Goal: Task Accomplishment & Management: Use online tool/utility

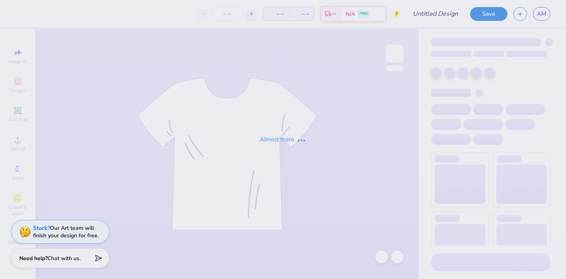
type input "fall new mem merch"
type input "120"
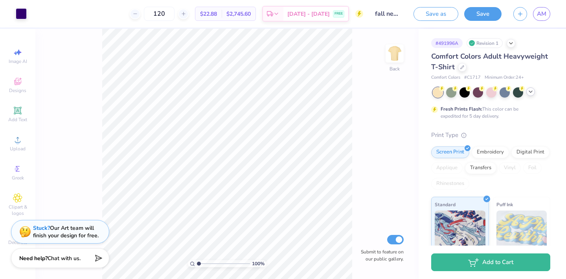
click at [532, 91] on polyline at bounding box center [530, 92] width 3 height 2
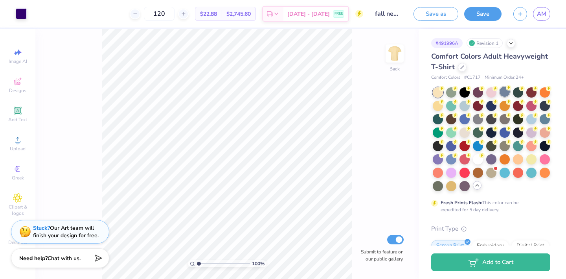
click at [506, 93] on div at bounding box center [504, 91] width 10 height 10
click at [464, 106] on div at bounding box center [464, 105] width 10 height 10
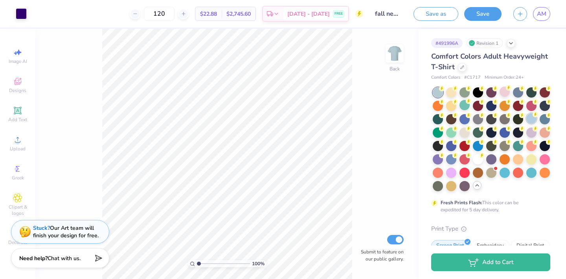
click at [532, 119] on div at bounding box center [531, 118] width 10 height 10
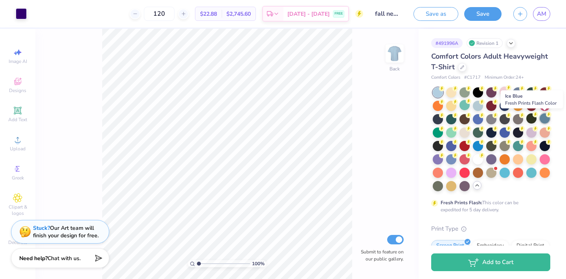
click at [545, 120] on div at bounding box center [544, 118] width 10 height 10
click at [508, 173] on div at bounding box center [504, 172] width 10 height 10
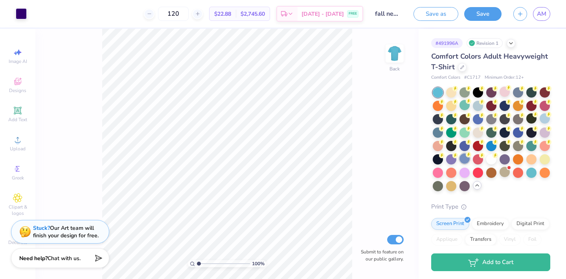
click at [465, 162] on div at bounding box center [464, 158] width 10 height 10
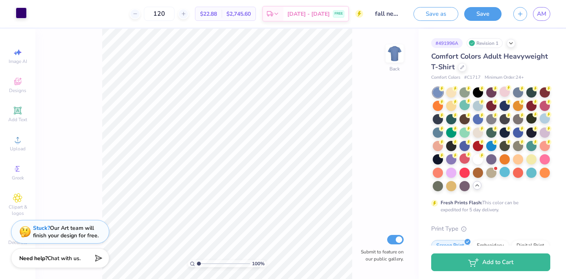
click at [18, 15] on div at bounding box center [21, 12] width 11 height 11
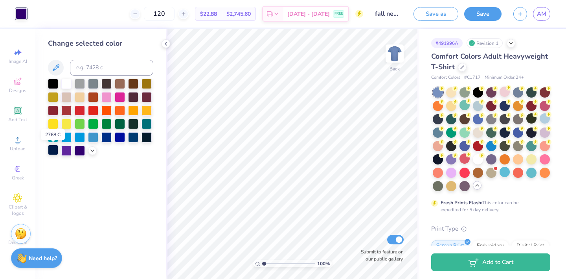
click at [54, 150] on div at bounding box center [53, 150] width 10 height 10
click at [520, 92] on div at bounding box center [518, 91] width 10 height 10
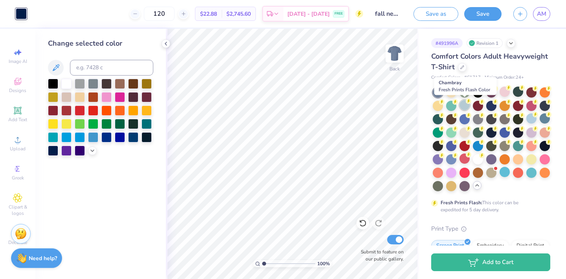
click at [462, 103] on div at bounding box center [464, 105] width 10 height 10
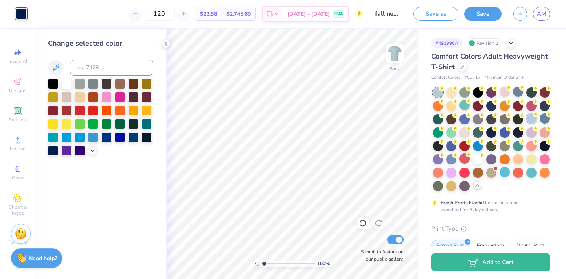
click at [528, 121] on div at bounding box center [531, 118] width 10 height 10
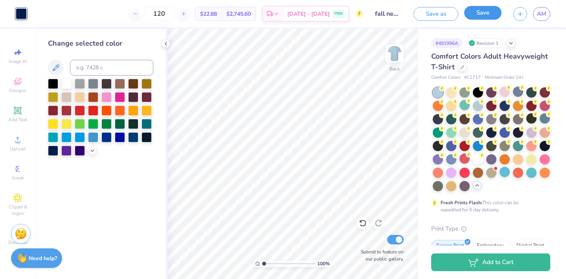
click at [479, 8] on button "Save" at bounding box center [482, 13] width 37 height 14
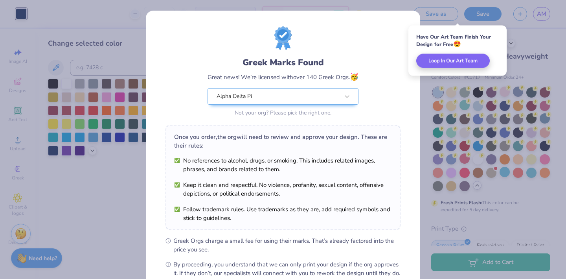
scroll to position [89, 0]
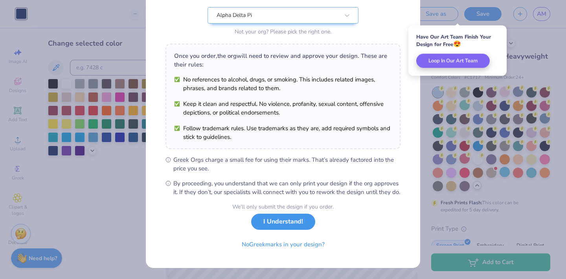
click at [288, 217] on button "I Understand!" at bounding box center [283, 221] width 64 height 16
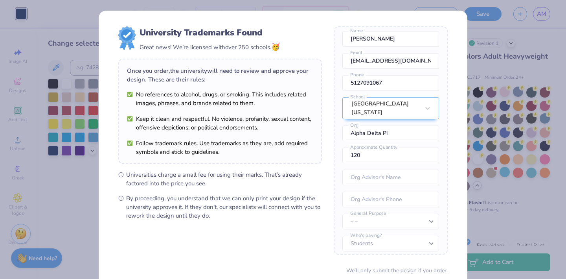
scroll to position [63, 0]
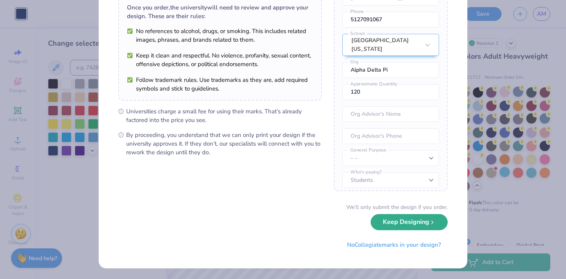
click at [398, 226] on button "Keep Designing" at bounding box center [409, 222] width 77 height 16
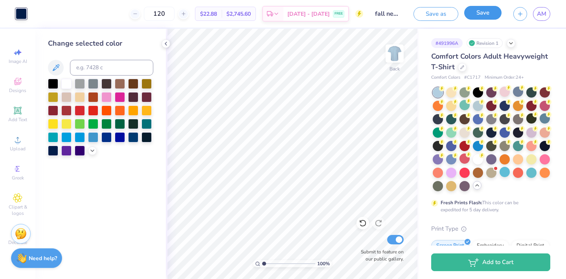
click at [487, 8] on button "Save" at bounding box center [482, 13] width 37 height 14
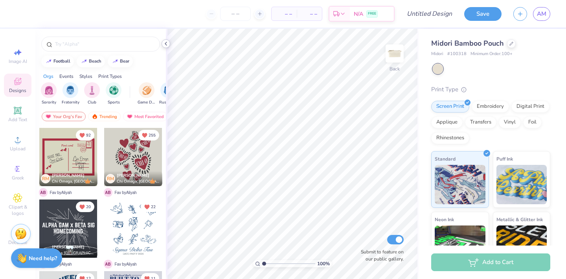
click at [167, 43] on icon at bounding box center [166, 43] width 6 height 6
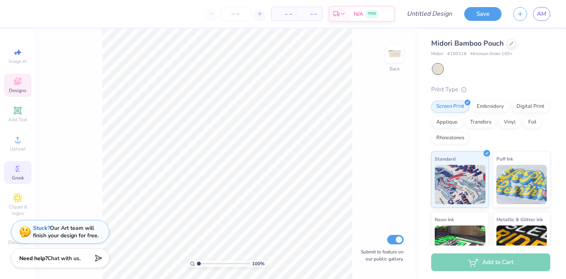
click at [22, 167] on icon at bounding box center [17, 168] width 9 height 9
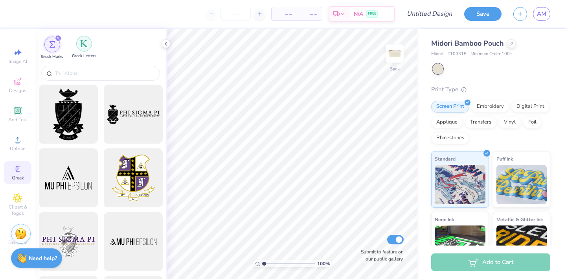
click at [81, 50] on div "filter for Greek Letters" at bounding box center [84, 44] width 16 height 16
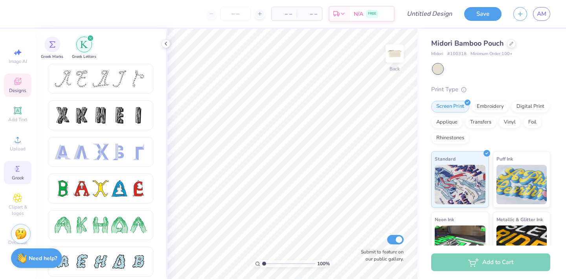
click at [21, 88] on span "Designs" at bounding box center [17, 90] width 17 height 6
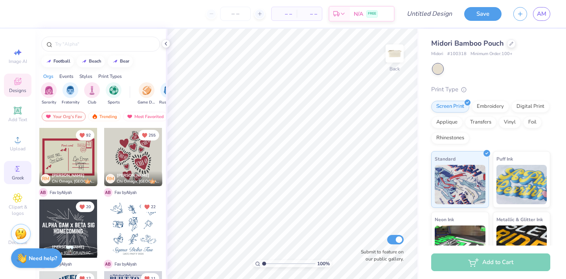
click at [19, 168] on icon at bounding box center [17, 168] width 9 height 9
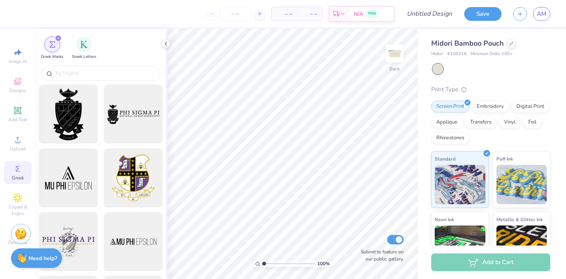
scroll to position [13, 0]
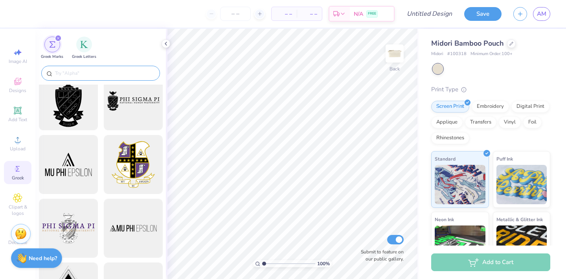
click at [97, 74] on input "text" at bounding box center [104, 73] width 101 height 8
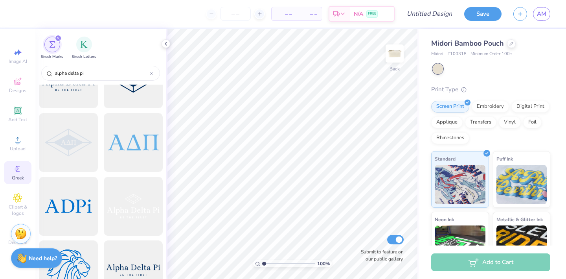
scroll to position [481, 0]
type input "alpha delta pi"
click at [127, 155] on div at bounding box center [133, 142] width 65 height 65
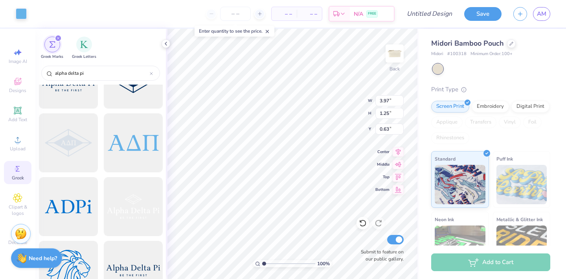
type input "0.00"
click at [230, 13] on input "number" at bounding box center [235, 14] width 31 height 14
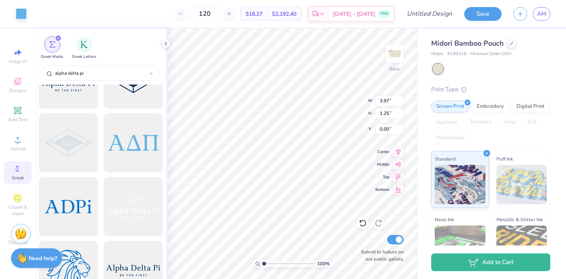
type input "120"
type input "1.96"
type input "0.62"
type input "0.63"
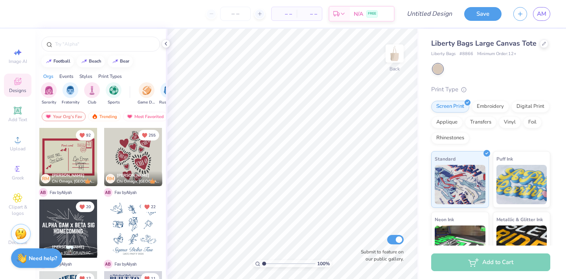
click at [140, 153] on div at bounding box center [133, 157] width 58 height 58
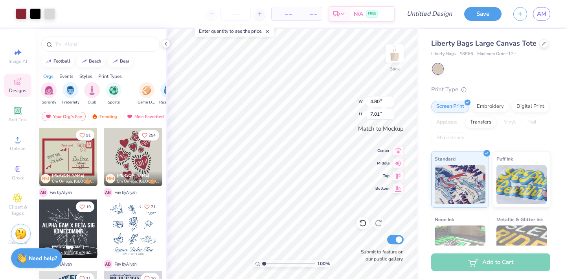
type input "4.80"
type input "7.01"
click at [38, 14] on div at bounding box center [35, 12] width 11 height 11
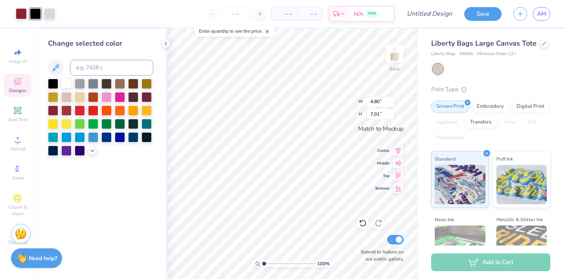
click at [67, 86] on div at bounding box center [66, 83] width 10 height 10
click at [22, 13] on div at bounding box center [21, 12] width 11 height 11
click at [67, 84] on div at bounding box center [66, 83] width 10 height 10
click at [40, 18] on div at bounding box center [35, 12] width 11 height 11
click at [67, 77] on div "Change selected color" at bounding box center [100, 96] width 105 height 117
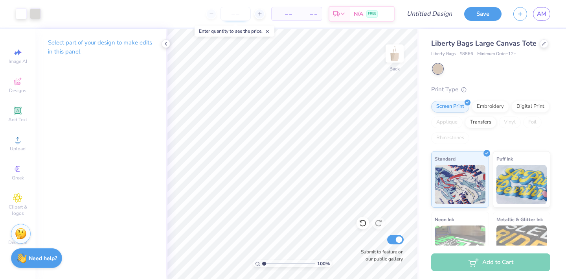
click at [231, 17] on input "number" at bounding box center [235, 14] width 31 height 14
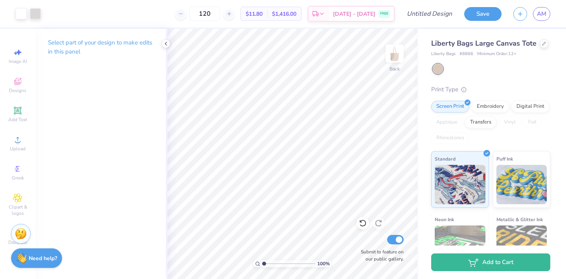
type input "120"
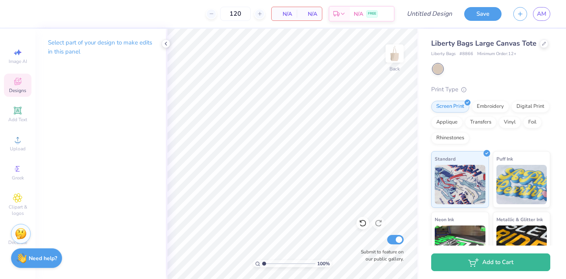
click at [16, 84] on icon at bounding box center [18, 82] width 6 height 5
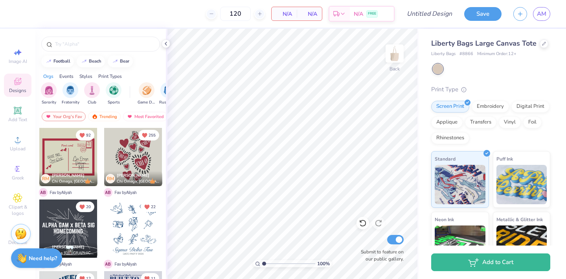
click at [90, 146] on div at bounding box center [68, 157] width 58 height 58
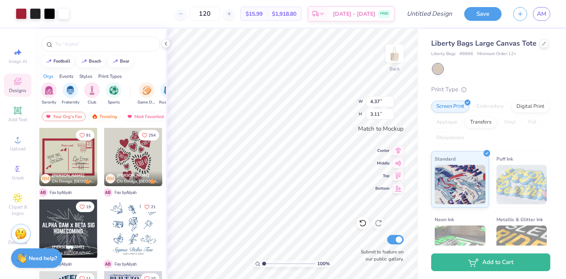
type input "4.37"
type input "3.11"
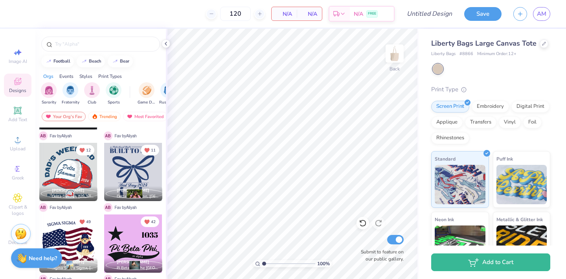
scroll to position [177, 0]
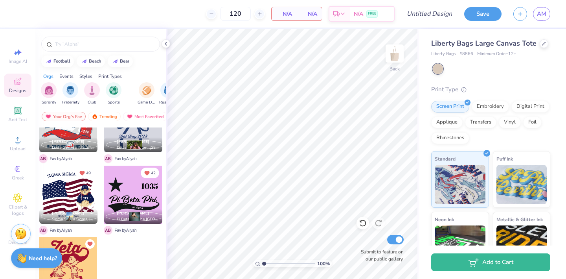
click at [70, 187] on div at bounding box center [68, 194] width 58 height 58
type input "4.60"
type input "3.93"
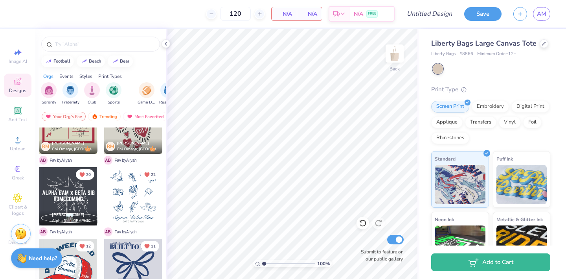
scroll to position [0, 0]
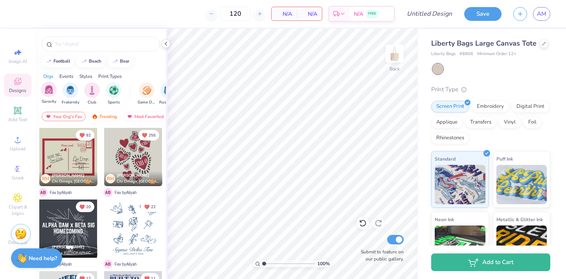
click at [55, 97] on div "Sorority" at bounding box center [49, 92] width 16 height 23
click at [72, 79] on div "Events" at bounding box center [66, 76] width 14 height 7
click at [85, 78] on div "Styles" at bounding box center [85, 76] width 13 height 7
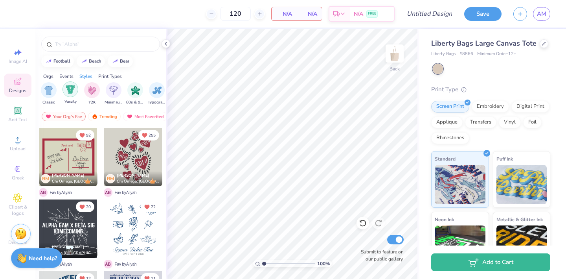
click at [75, 90] on img "filter for Varsity" at bounding box center [70, 89] width 9 height 9
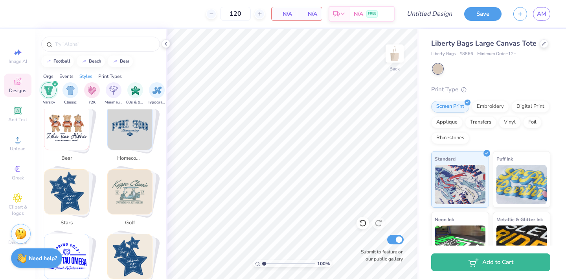
scroll to position [227, 0]
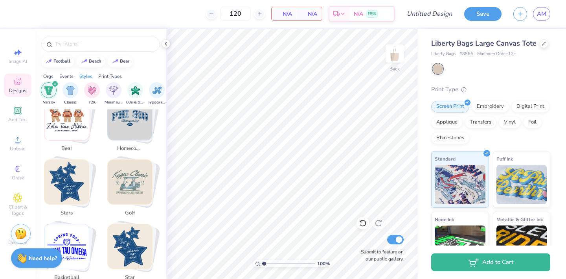
click at [60, 173] on img "Stack Card Button stars" at bounding box center [66, 182] width 44 height 44
type input "stars"
click at [67, 180] on img "Stack Card Button stars" at bounding box center [66, 182] width 44 height 44
click at [67, 188] on img "Stack Card Button stars" at bounding box center [66, 182] width 44 height 44
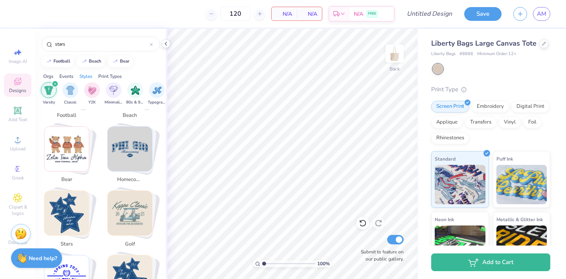
scroll to position [0, 0]
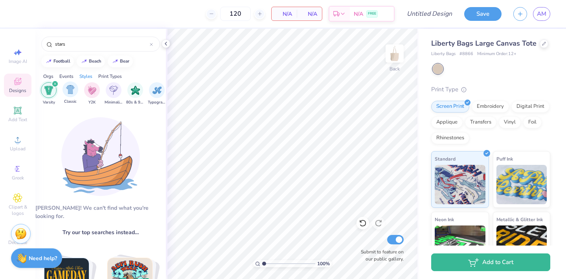
click at [76, 96] on div "Classic" at bounding box center [70, 92] width 16 height 23
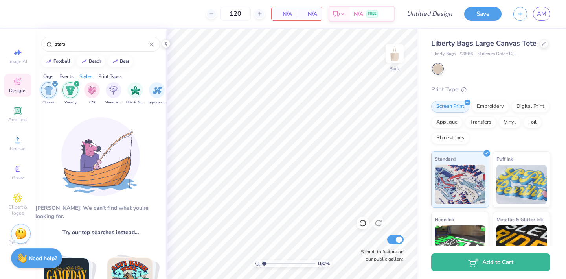
click at [77, 96] on div "Varsity" at bounding box center [70, 93] width 16 height 23
click at [55, 86] on div "filter for Classic" at bounding box center [54, 83] width 7 height 7
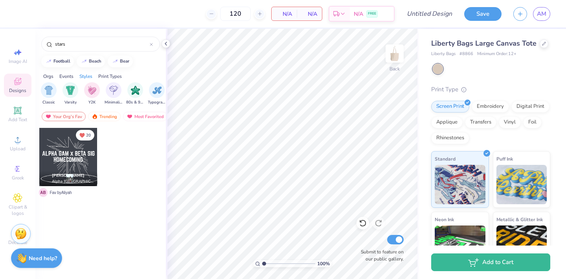
click at [53, 76] on div "Orgs" at bounding box center [48, 76] width 10 height 7
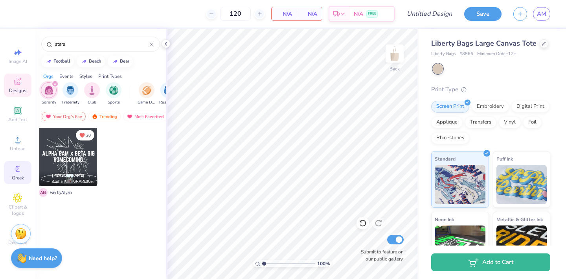
click at [18, 165] on icon at bounding box center [17, 168] width 9 height 9
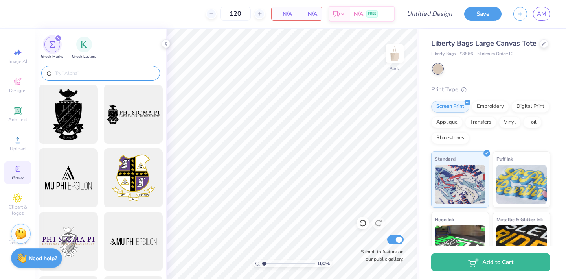
click at [77, 75] on input "text" at bounding box center [104, 73] width 101 height 8
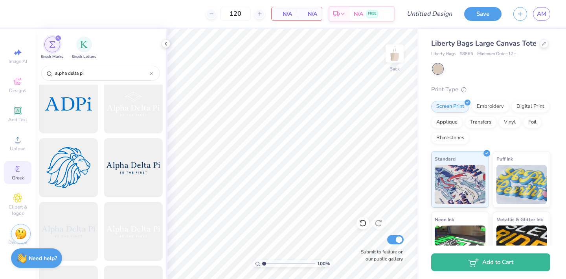
scroll to position [594, 0]
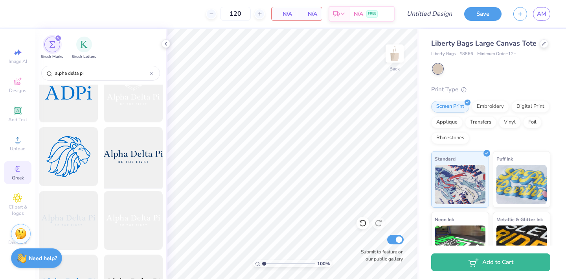
type input "alpha delta pi"
click at [136, 160] on div at bounding box center [133, 156] width 65 height 65
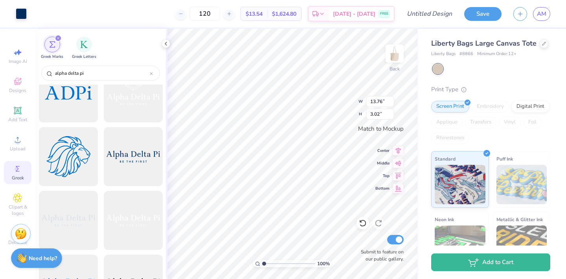
type input "6.99"
type input "1.54"
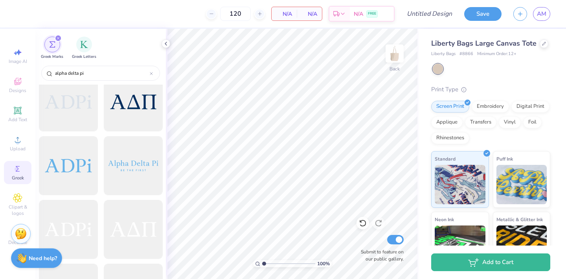
scroll to position [847, 0]
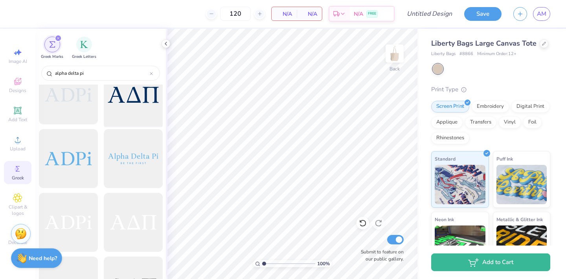
click at [142, 113] on div at bounding box center [133, 94] width 65 height 65
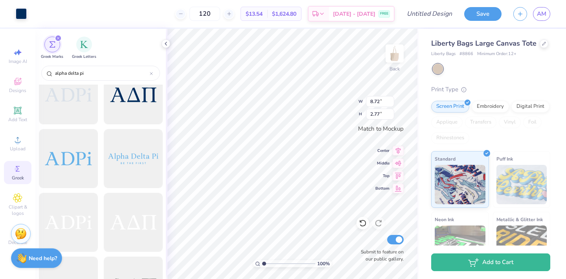
type input "8.72"
type input "2.77"
type input "7.31"
type input "2.32"
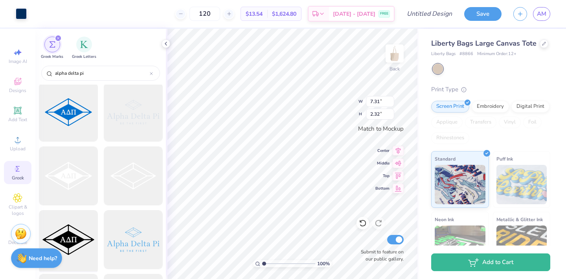
scroll to position [0, 0]
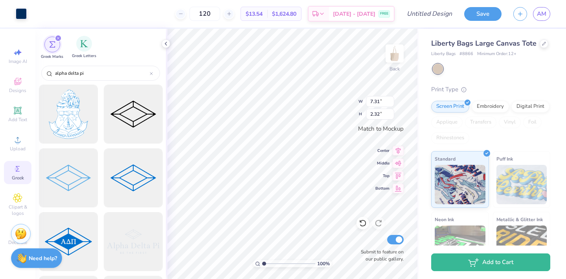
click at [87, 54] on span "Greek Letters" at bounding box center [84, 56] width 24 height 6
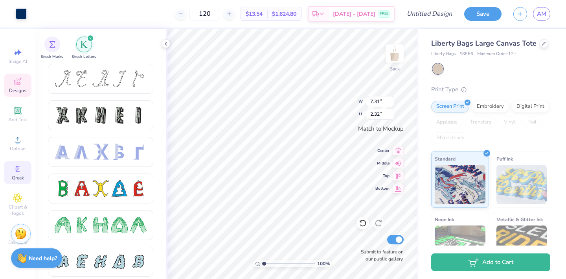
click at [25, 90] on span "Designs" at bounding box center [17, 90] width 17 height 6
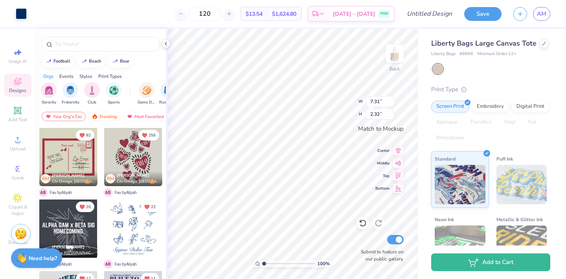
click at [82, 52] on div at bounding box center [100, 42] width 130 height 27
click at [78, 50] on div at bounding box center [100, 44] width 119 height 15
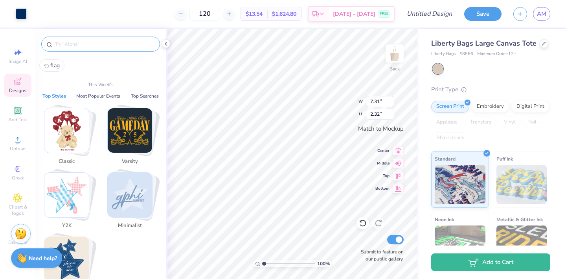
click at [72, 45] on input "text" at bounding box center [104, 44] width 101 height 8
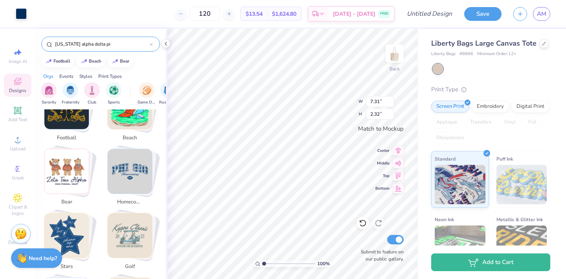
scroll to position [174, 0]
click at [137, 171] on img "Stack Card Button homecoming" at bounding box center [130, 171] width 44 height 44
type input "homecoming"
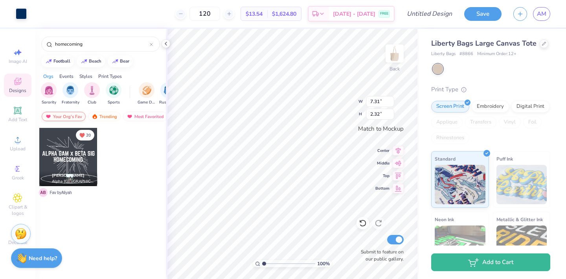
click at [74, 115] on div "Your Org's Fav" at bounding box center [64, 116] width 44 height 9
click at [99, 117] on div "Trending" at bounding box center [104, 116] width 33 height 9
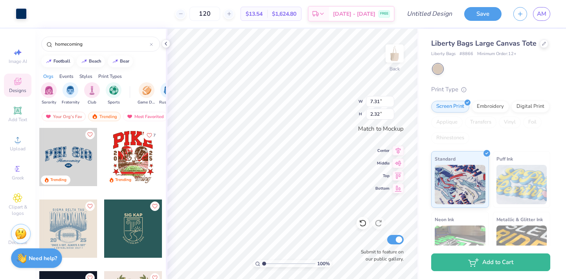
click at [69, 154] on div at bounding box center [68, 157] width 58 height 58
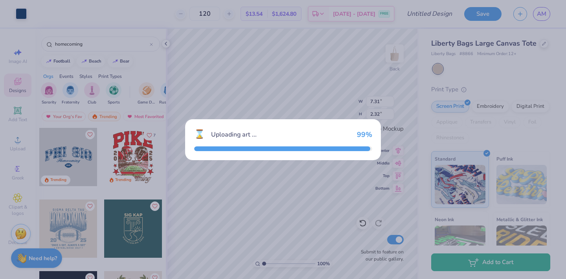
type input "7.94"
type input "3.58"
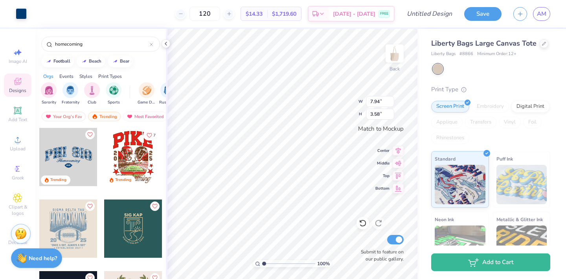
type input "7.74"
type input "2.26"
type input "7.31"
type input "2.32"
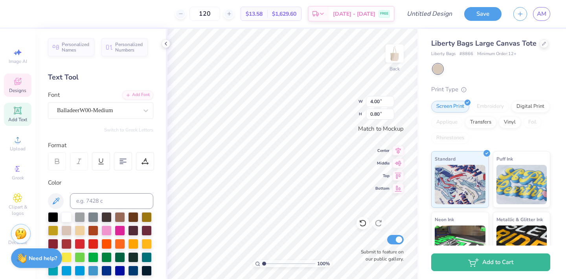
type input "0.71"
type input "0.30"
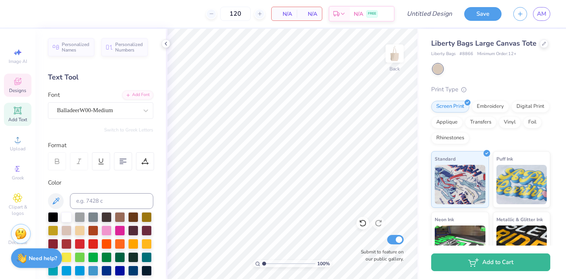
click at [13, 80] on icon at bounding box center [17, 81] width 9 height 9
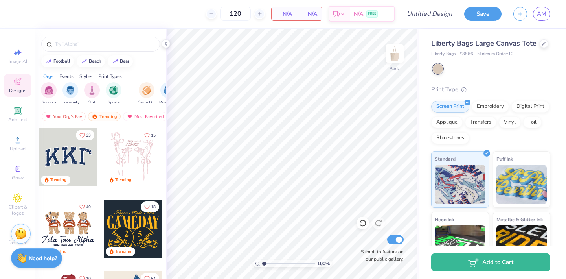
click at [70, 152] on div at bounding box center [68, 157] width 58 height 58
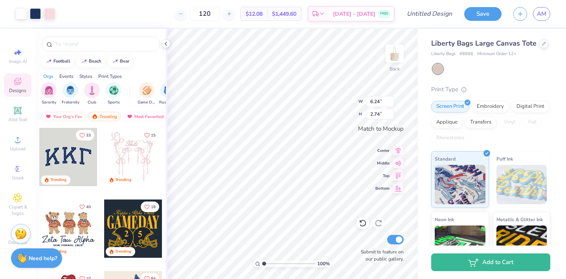
type input "6.24"
type input "2.74"
type input "6.78"
type input "2.98"
click at [49, 257] on strong "Need help?" at bounding box center [43, 256] width 28 height 7
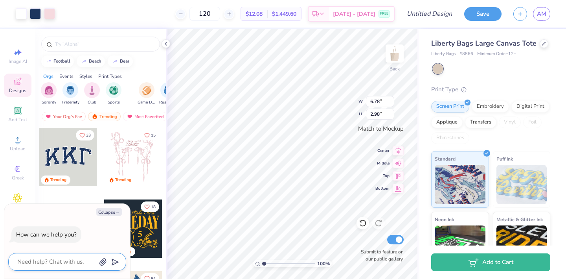
click at [53, 258] on textarea at bounding box center [57, 261] width 80 height 11
type textarea "m"
type textarea "x"
type textarea "ma"
type textarea "x"
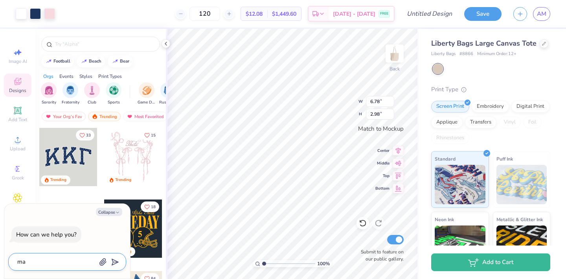
type textarea "mak"
type textarea "x"
type textarea "make"
type textarea "x"
type textarea "make"
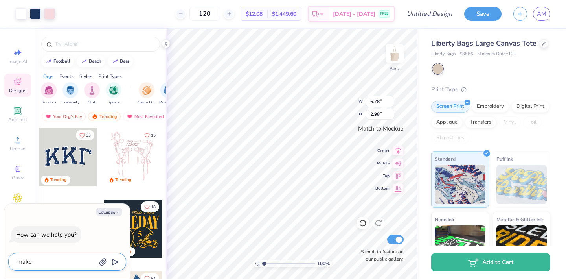
type textarea "x"
type textarea "make t"
type textarea "x"
type textarea "make th"
type textarea "x"
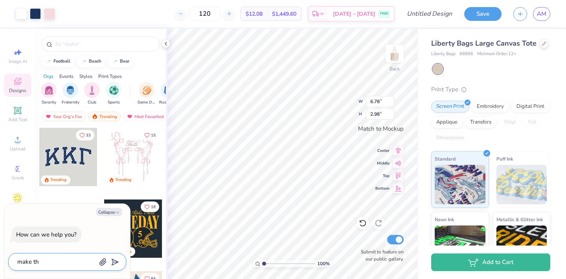
type textarea "make thi"
type textarea "x"
type textarea "make this"
type textarea "x"
type textarea "make this"
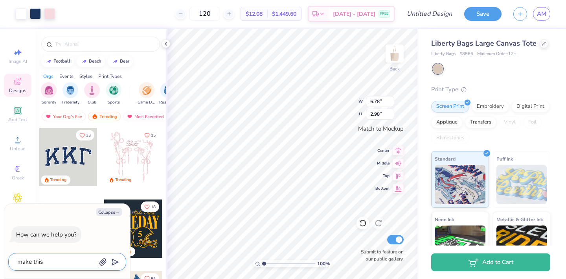
type textarea "x"
type textarea "make this a"
type textarea "x"
type textarea "make this al"
type textarea "x"
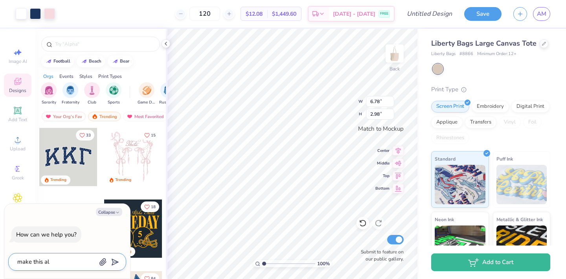
type textarea "make this alp"
type textarea "x"
type textarea "make this alph"
type textarea "x"
type textarea "make this alpha"
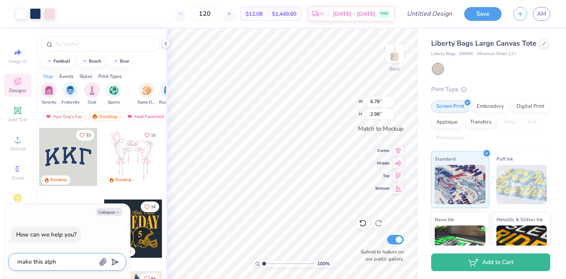
type textarea "x"
type textarea "make this alpha"
type textarea "x"
type textarea "make this alpha d"
type textarea "x"
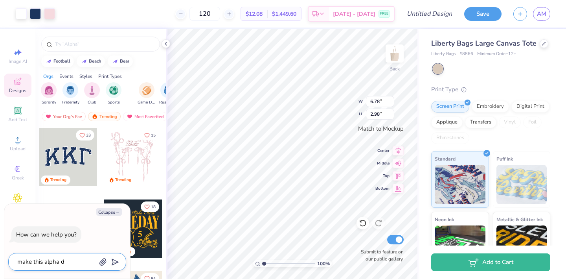
type textarea "make this alpha de"
type textarea "x"
type textarea "make this alpha del"
type textarea "x"
type textarea "make this alpha delt"
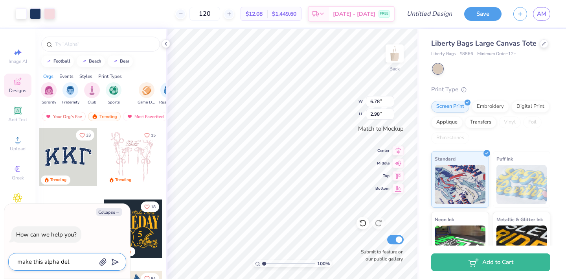
type textarea "x"
type textarea "make this alpha delta"
type textarea "x"
type textarea "make this alpha delta"
type textarea "x"
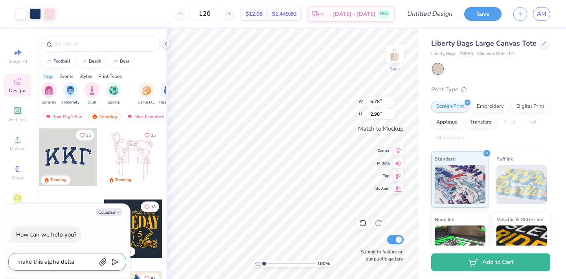
type textarea "make this alpha delta p"
type textarea "x"
type textarea "make this alpha delta pi"
type textarea "x"
type textarea "make this alpha delta pi"
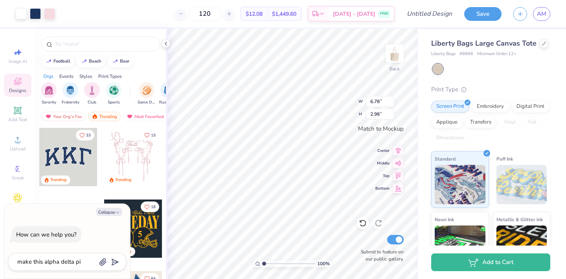
type textarea "x"
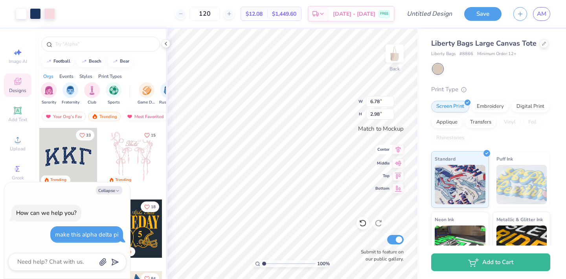
click at [398, 150] on icon at bounding box center [398, 149] width 5 height 7
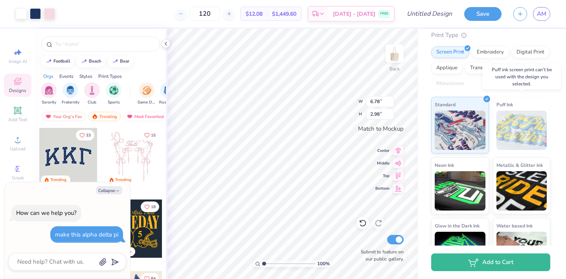
scroll to position [57, 0]
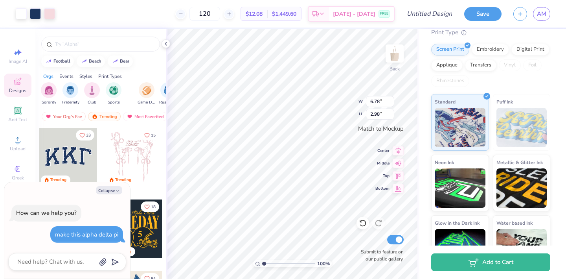
type textarea "x"
click at [79, 255] on div at bounding box center [67, 262] width 118 height 18
click at [75, 263] on textarea at bounding box center [57, 261] width 80 height 11
type textarea "y"
type textarea "x"
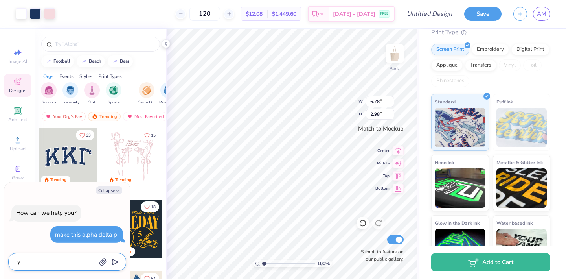
type textarea "ye"
type textarea "x"
type textarea "yel"
type textarea "x"
type textarea "yelp"
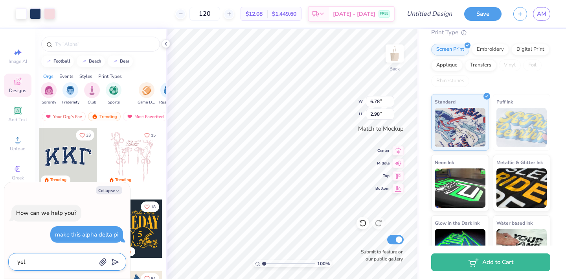
type textarea "x"
type textarea "yel"
type textarea "x"
type textarea "ye"
type textarea "x"
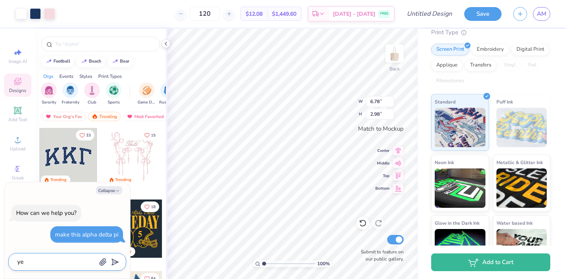
type textarea "y"
type textarea "x"
type textarea "h"
type textarea "x"
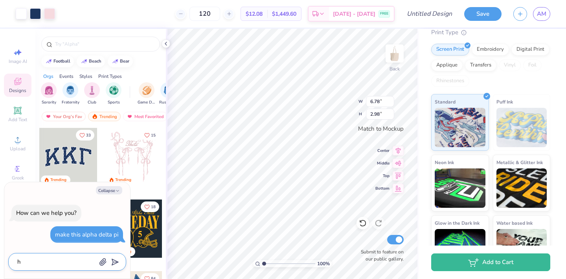
type textarea "he"
type textarea "x"
type textarea "hel"
type textarea "x"
type textarea "help"
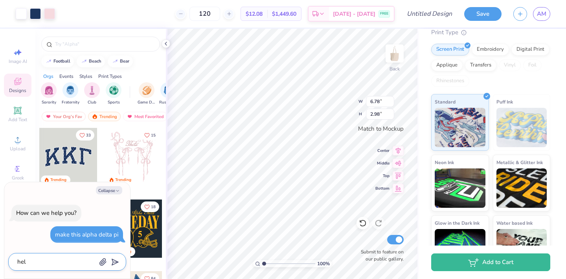
type textarea "x"
type textarea "help"
type textarea "x"
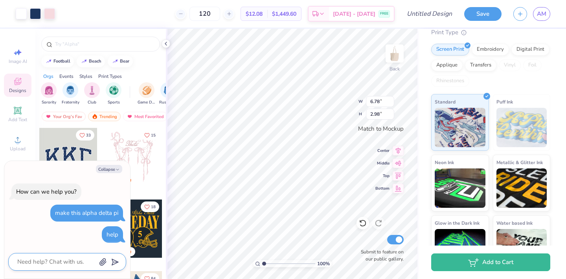
click at [68, 260] on textarea at bounding box center [57, 261] width 80 height 11
type textarea "x"
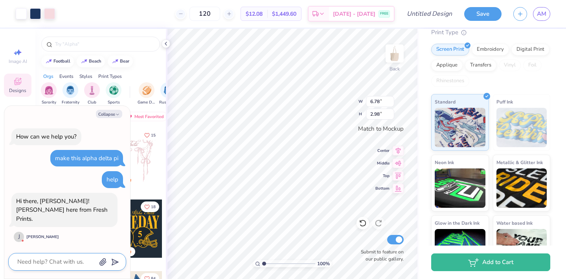
click at [49, 265] on textarea at bounding box center [57, 261] width 80 height 11
type textarea "h"
type textarea "x"
type textarea "hi"
type textarea "x"
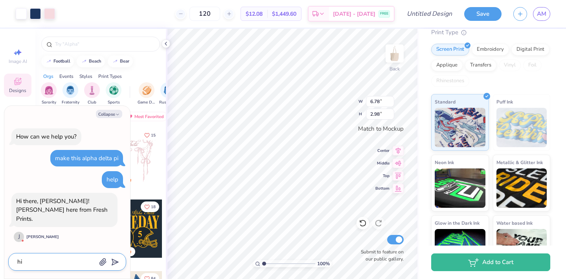
type textarea "hi"
type textarea "x"
type textarea "hi j"
type textarea "x"
type textarea "hi jo"
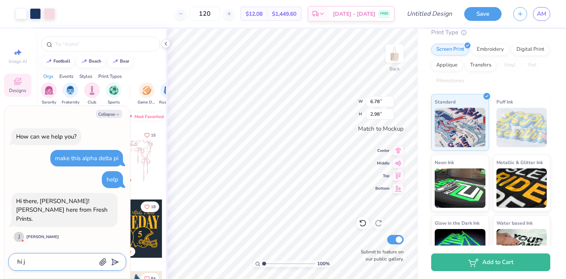
type textarea "x"
type textarea "hi jon"
type textarea "x"
type textarea "hi [PERSON_NAME]"
type textarea "x"
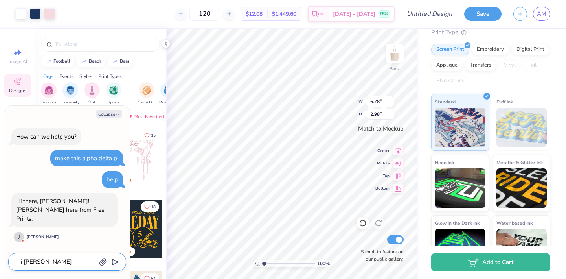
type textarea "hi [PERSON_NAME]"
type textarea "x"
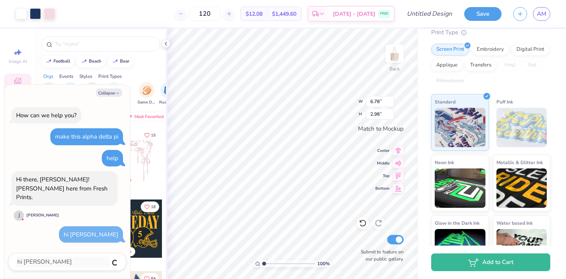
type textarea "x"
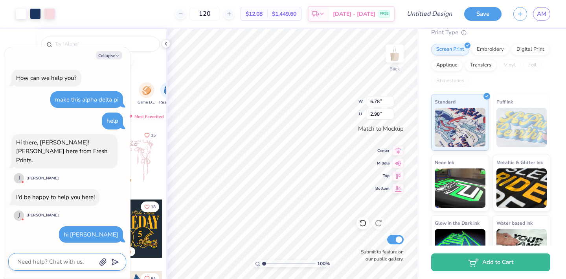
click at [47, 262] on textarea at bounding box center [57, 261] width 80 height 11
type textarea "c"
type textarea "x"
type textarea "cn"
type textarea "x"
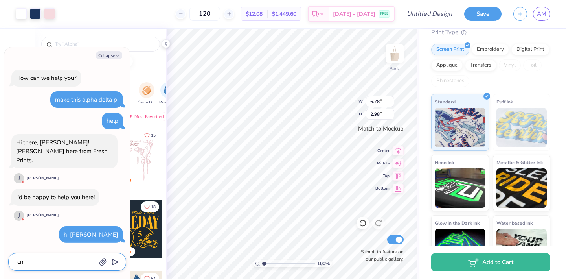
type textarea "c"
type textarea "x"
type textarea "ca"
type textarea "x"
type textarea "can"
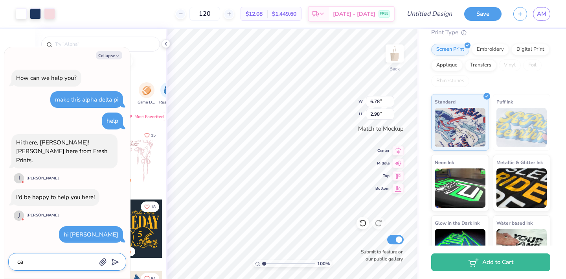
type textarea "x"
type textarea "can"
type textarea "x"
type textarea "can yu"
type textarea "x"
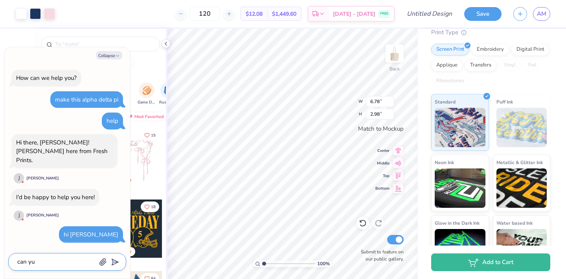
type textarea "can yuo"
type textarea "x"
type textarea "can yuou"
type textarea "x"
type textarea "can yuou"
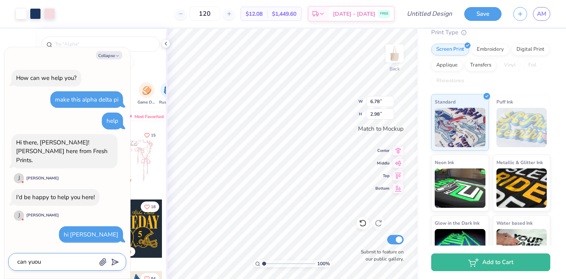
type textarea "x"
type textarea "can yuou"
type textarea "x"
type textarea "can yuo"
type textarea "x"
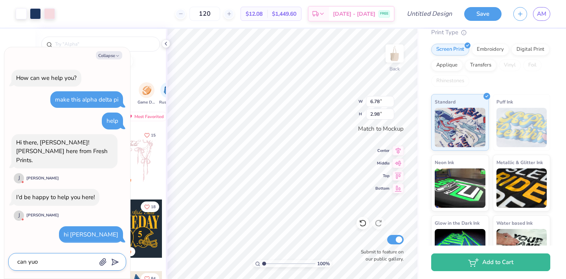
type textarea "can yu"
type textarea "x"
type textarea "can y"
type textarea "x"
type textarea "can yo"
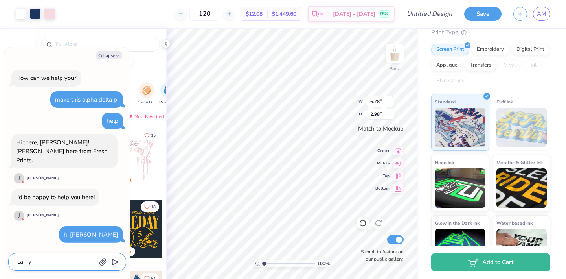
type textarea "x"
type textarea "can you"
type textarea "x"
type textarea "can you"
type textarea "x"
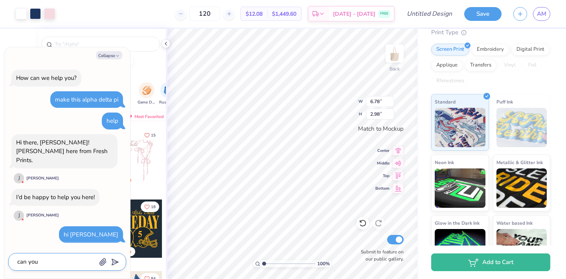
type textarea "can you m"
type textarea "x"
type textarea "can you ma"
type textarea "x"
type textarea "can you mak"
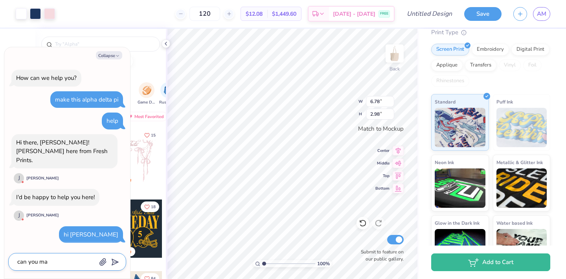
type textarea "x"
type textarea "can you make"
type textarea "x"
type textarea "can you make"
type textarea "x"
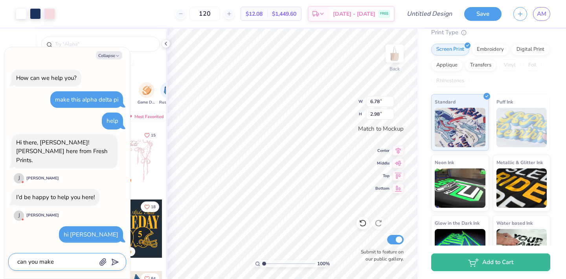
type textarea "can you make t"
type textarea "x"
type textarea "can you make th"
type textarea "x"
type textarea "can you make the"
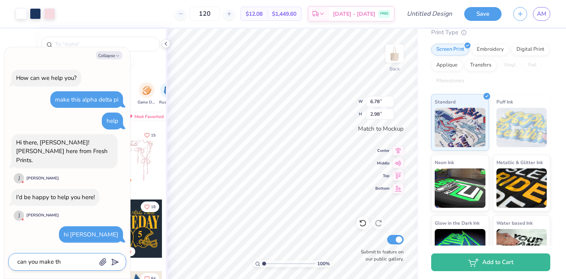
type textarea "x"
type textarea "can you make the"
type textarea "x"
type textarea "can you make the l"
type textarea "x"
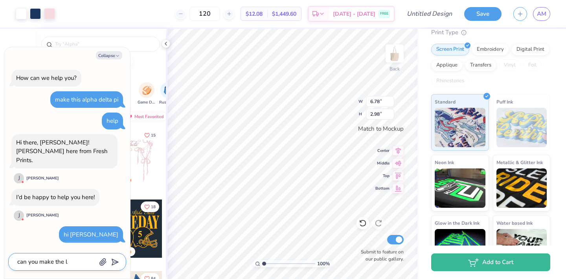
type textarea "can you make the le"
type textarea "x"
type textarea "can you make the let"
type textarea "x"
type textarea "can you make the lett"
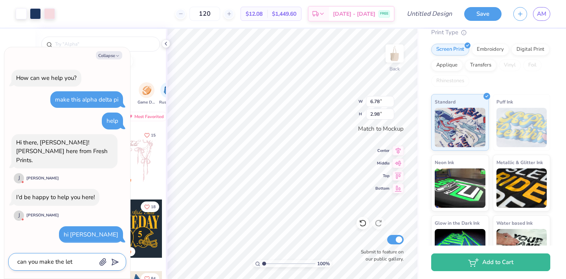
type textarea "x"
type textarea "can you make the lette"
type textarea "x"
type textarea "can you make the letter"
type textarea "x"
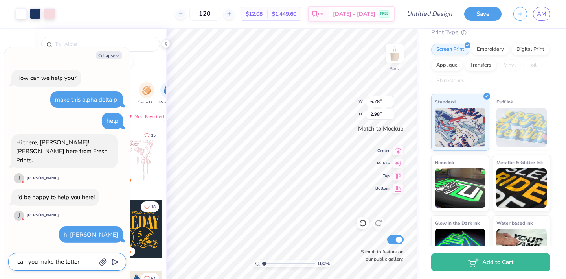
type textarea "can you make the letter"
type textarea "x"
type textarea "can you make the letter A"
type textarea "x"
type textarea "can you make the letter AD"
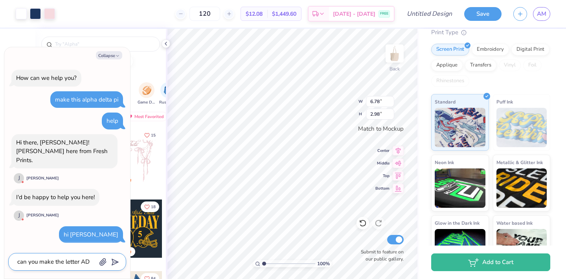
type textarea "x"
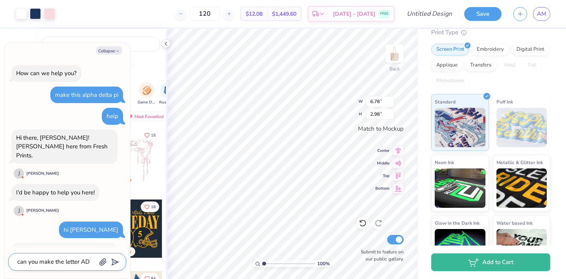
scroll to position [32, 0]
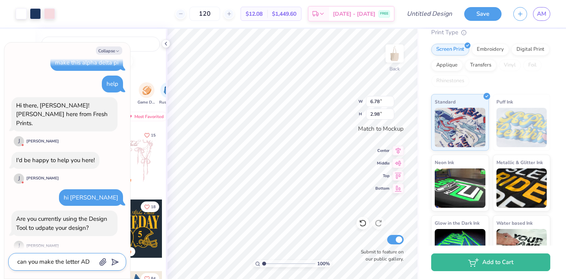
type textarea "can you make the letter ADp"
type textarea "x"
type textarea "can you make the letter ADpi"
type textarea "x"
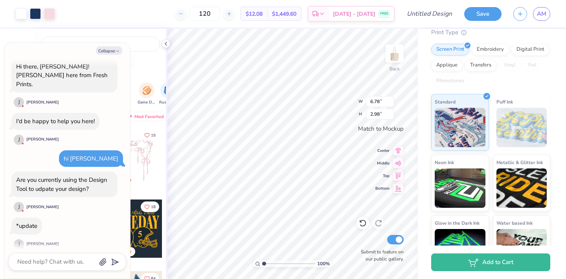
scroll to position [100, 0]
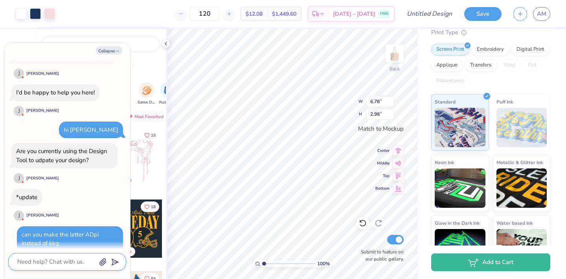
click at [50, 257] on textarea at bounding box center [57, 261] width 80 height 11
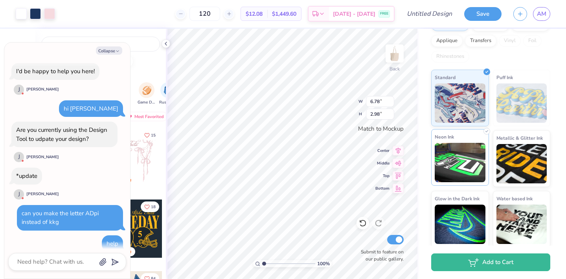
scroll to position [83, 0]
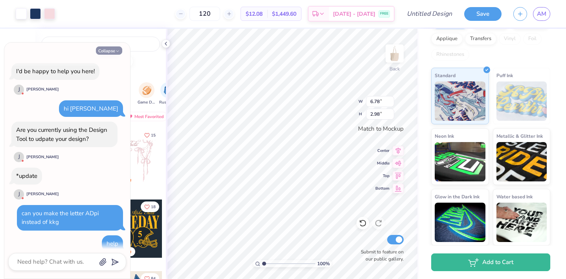
click at [117, 53] on icon "button" at bounding box center [117, 51] width 5 height 5
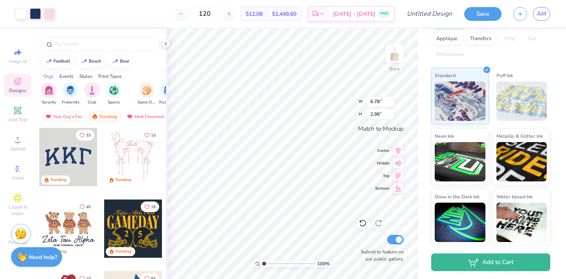
click at [39, 262] on div "Need help? Chat with us." at bounding box center [36, 257] width 51 height 20
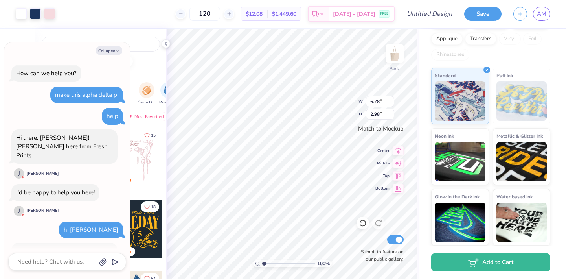
scroll to position [121, 0]
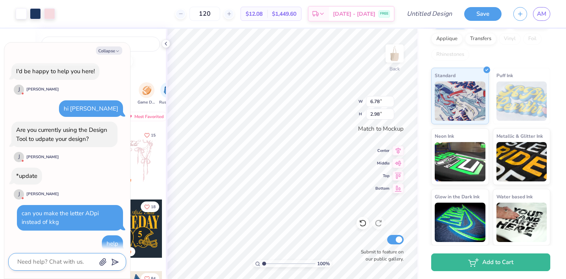
click at [41, 262] on textarea at bounding box center [57, 261] width 80 height 11
click at [117, 259] on button "submit" at bounding box center [113, 261] width 9 height 9
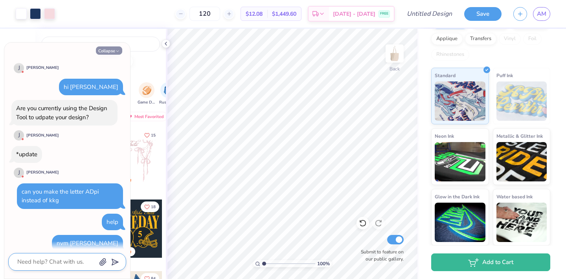
click at [120, 53] on button "Collapse" at bounding box center [109, 50] width 26 height 8
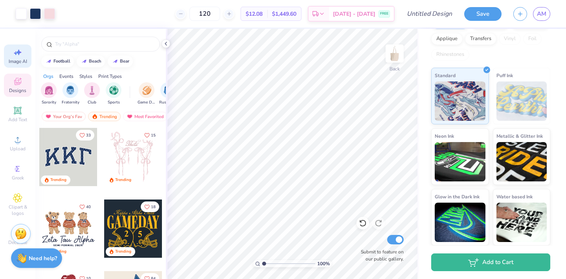
click at [19, 59] on span "Image AI" at bounding box center [18, 61] width 18 height 6
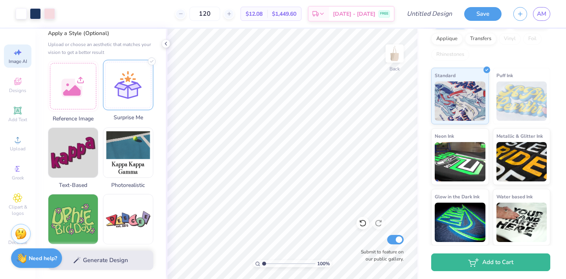
scroll to position [0, 0]
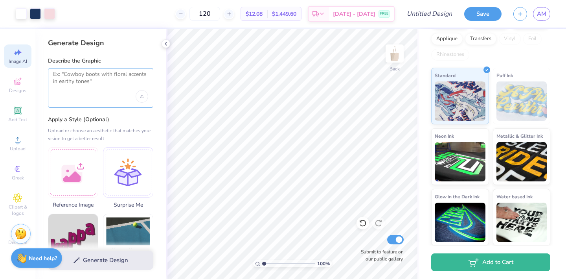
click at [88, 84] on textarea at bounding box center [100, 81] width 95 height 20
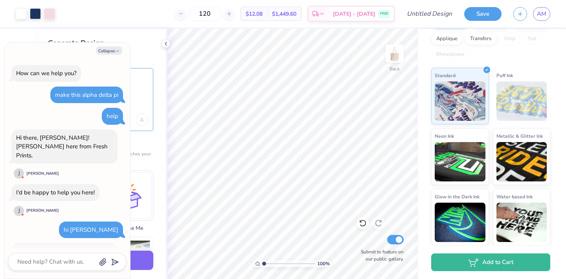
scroll to position [215, 0]
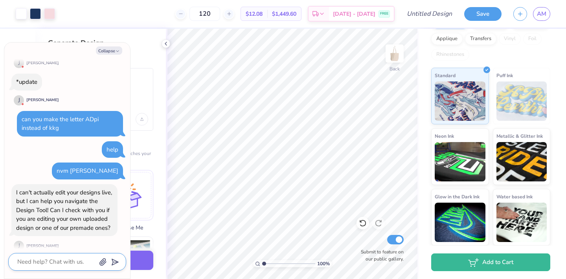
click at [53, 260] on textarea at bounding box center [57, 261] width 80 height 11
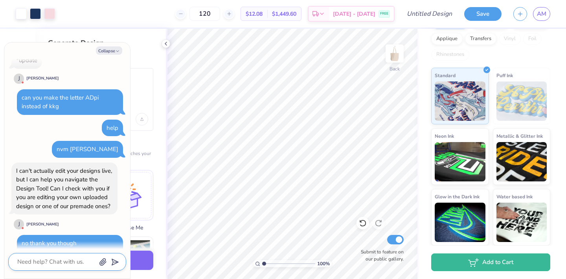
click at [42, 263] on textarea at bounding box center [57, 261] width 80 height 11
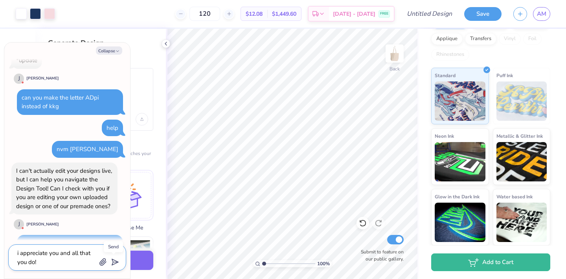
click at [115, 262] on line "submit" at bounding box center [115, 261] width 5 height 5
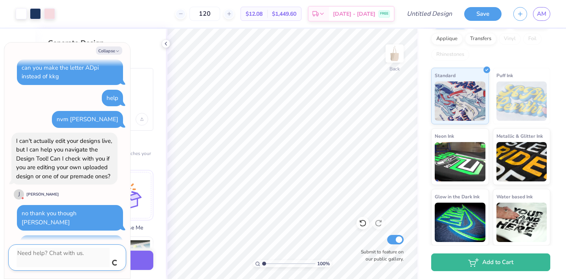
scroll to position [258, 0]
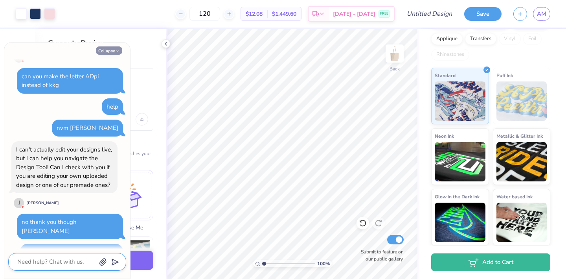
click at [114, 50] on button "Collapse" at bounding box center [109, 50] width 26 height 8
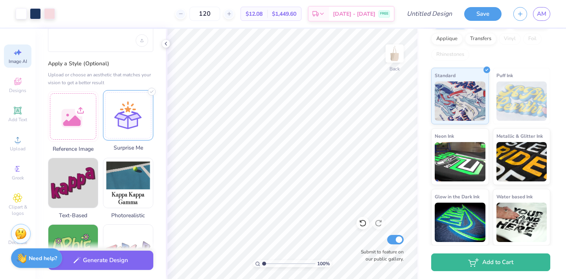
scroll to position [79, 0]
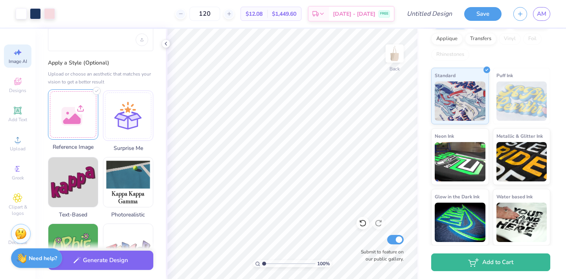
click at [84, 129] on div at bounding box center [73, 114] width 50 height 50
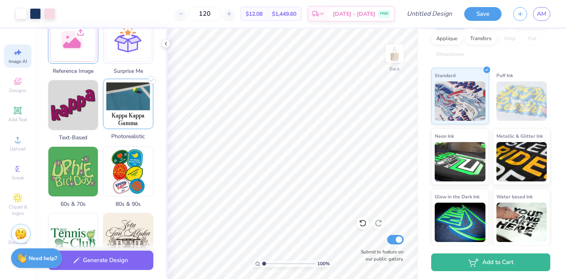
scroll to position [158, 0]
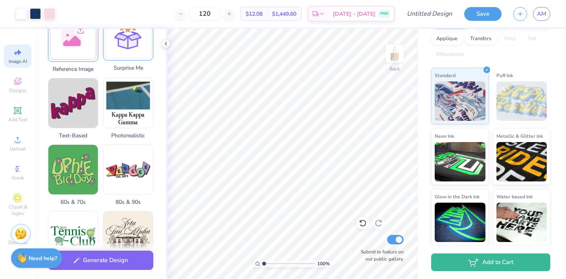
click at [130, 47] on div at bounding box center [128, 35] width 50 height 50
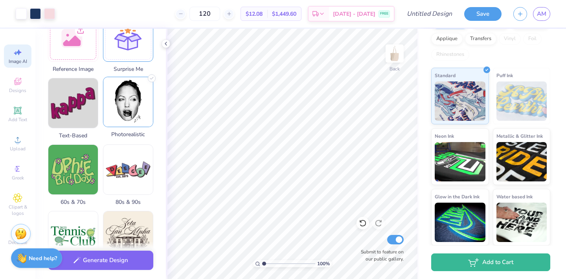
scroll to position [0, 0]
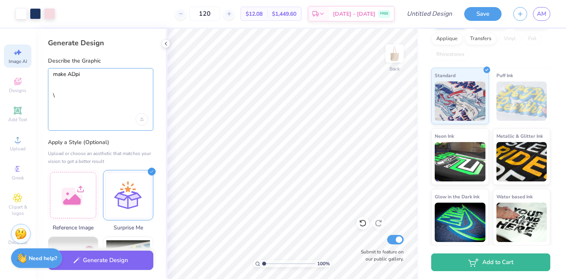
click at [89, 81] on textarea "make ADpi \" at bounding box center [100, 92] width 95 height 42
drag, startPoint x: 88, startPoint y: 90, endPoint x: 52, endPoint y: 92, distance: 35.8
click at [52, 92] on div "make ADpi \" at bounding box center [100, 99] width 105 height 62
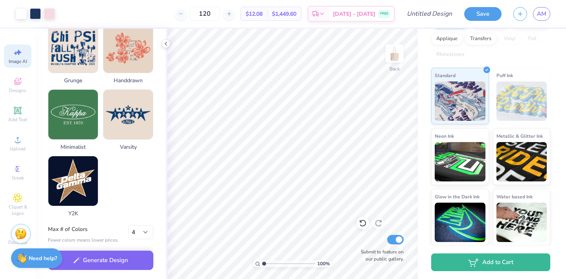
scroll to position [409, 0]
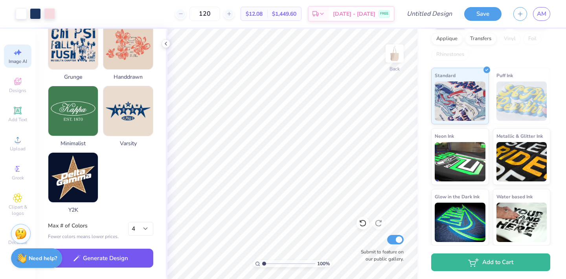
click at [99, 262] on button "Generate Design" at bounding box center [100, 257] width 105 height 19
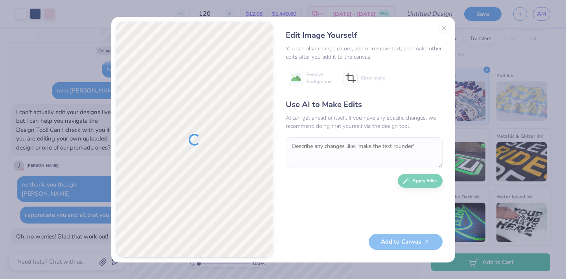
scroll to position [378, 0]
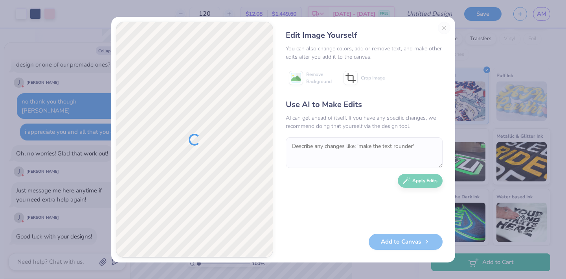
click at [407, 239] on div "Add to Canvas" at bounding box center [364, 241] width 157 height 16
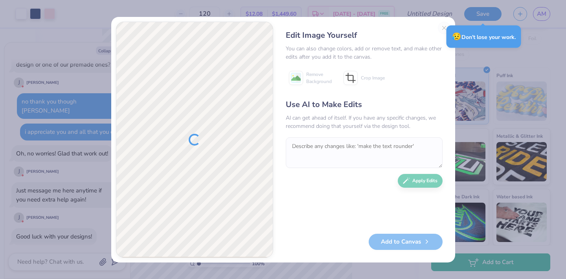
click at [442, 25] on div "Edit Image Yourself You can also change colors, add or remove text, and make ot…" at bounding box center [364, 140] width 172 height 236
click at [477, 35] on div "😥 Don’t lose your work." at bounding box center [483, 37] width 75 height 22
click at [455, 35] on span "😥" at bounding box center [456, 36] width 9 height 10
click at [445, 30] on div "😥 Don’t lose your work." at bounding box center [483, 36] width 79 height 27
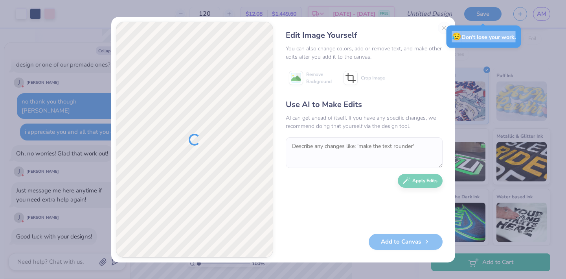
click at [445, 30] on div "😥 Don’t lose your work." at bounding box center [483, 36] width 79 height 27
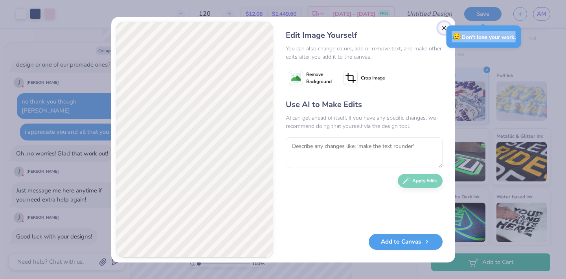
click at [440, 29] on button "Close" at bounding box center [444, 28] width 13 height 13
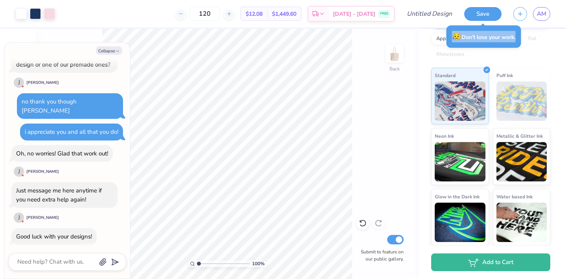
scroll to position [0, 18]
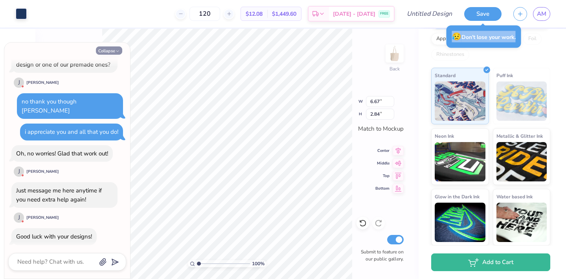
click at [111, 49] on button "Collapse" at bounding box center [109, 50] width 26 height 8
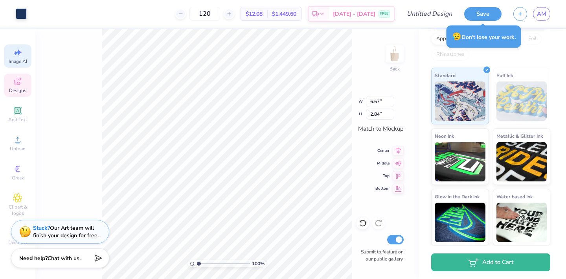
click at [19, 64] on div "Image AI" at bounding box center [18, 55] width 28 height 23
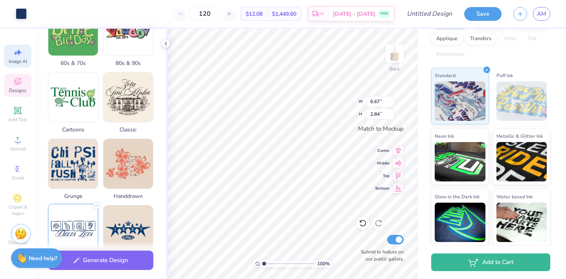
scroll to position [0, 0]
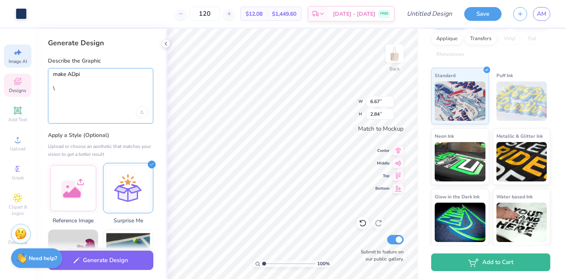
drag, startPoint x: 64, startPoint y: 86, endPoint x: 49, endPoint y: 73, distance: 19.8
click at [49, 73] on div "make ADpi \" at bounding box center [100, 95] width 105 height 55
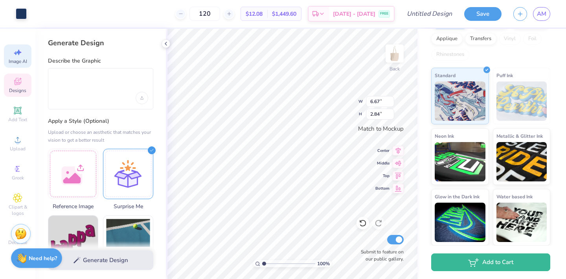
click at [66, 110] on div "Generate Design Describe the Graphic Apply a Style (Optional) Upload or choose …" at bounding box center [100, 154] width 130 height 250
click at [67, 105] on div at bounding box center [100, 88] width 105 height 41
click at [66, 100] on div at bounding box center [100, 88] width 105 height 41
click at [59, 81] on textarea at bounding box center [100, 81] width 95 height 21
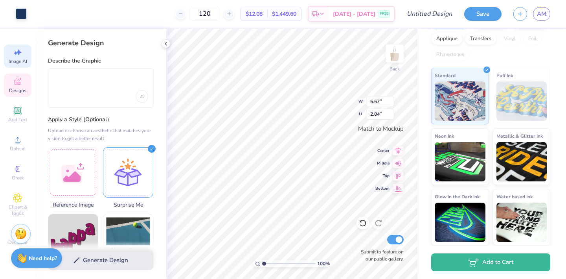
click at [64, 94] on div at bounding box center [100, 88] width 105 height 40
click at [81, 91] on div at bounding box center [100, 88] width 105 height 40
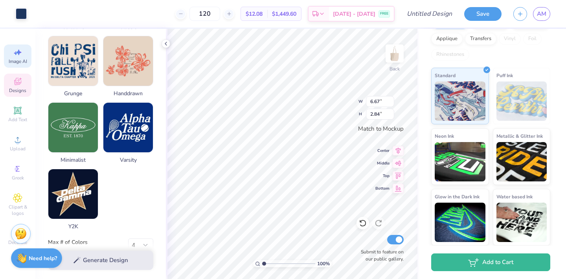
scroll to position [378, 0]
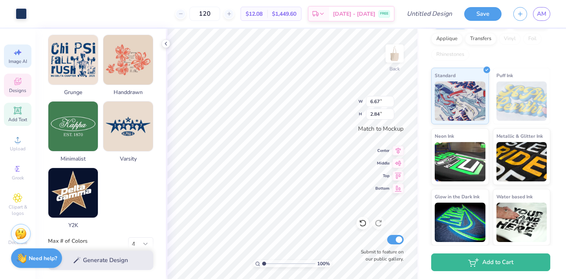
click at [23, 110] on div "Add Text" at bounding box center [18, 114] width 28 height 23
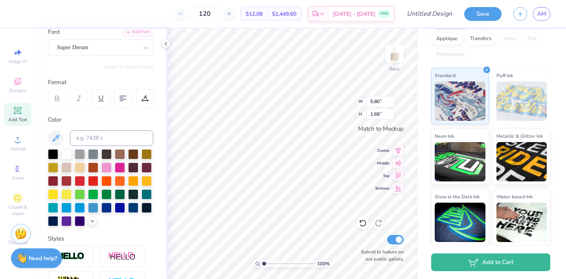
scroll to position [59, 0]
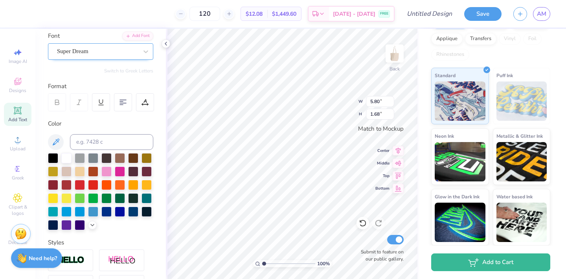
click at [93, 55] on div "Super Dream" at bounding box center [97, 51] width 83 height 12
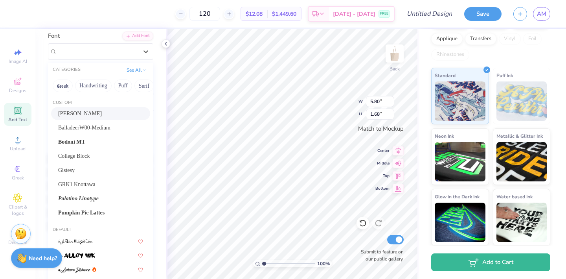
click at [84, 118] on div "[PERSON_NAME]" at bounding box center [100, 113] width 99 height 13
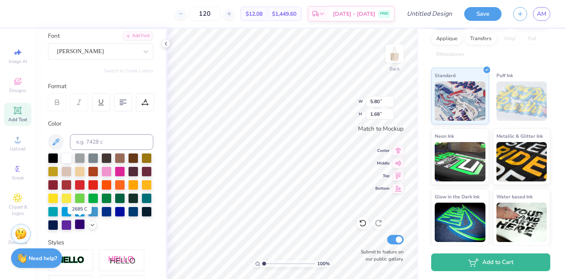
click at [82, 225] on div at bounding box center [80, 224] width 10 height 10
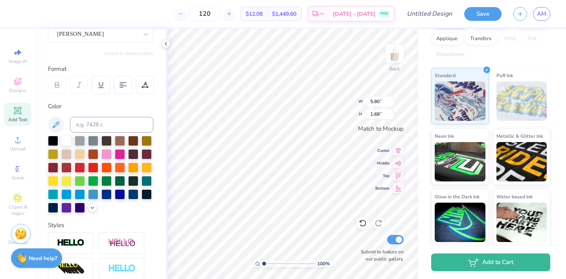
scroll to position [78, 0]
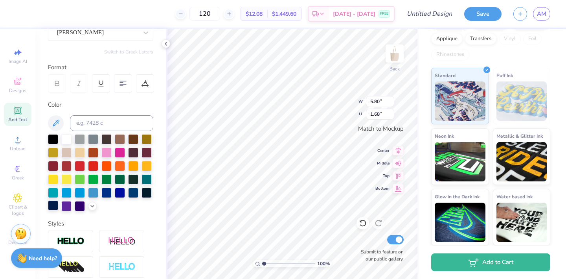
click at [55, 207] on div at bounding box center [53, 205] width 10 height 10
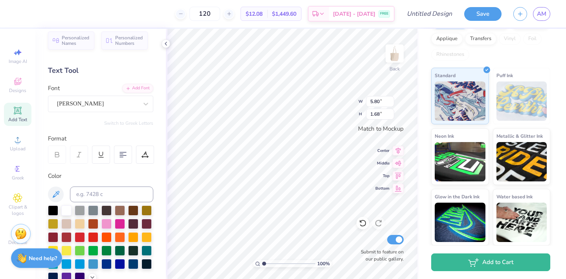
scroll to position [0, 0]
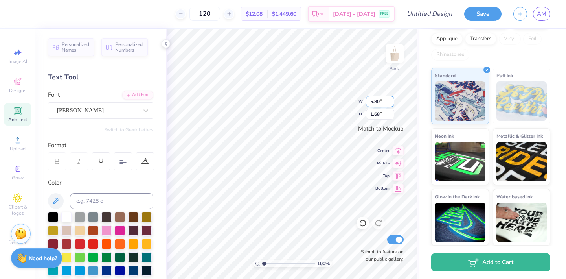
click at [382, 103] on input "5.80" at bounding box center [380, 101] width 28 height 11
click at [381, 103] on input "5.80" at bounding box center [380, 101] width 28 height 11
type input "13.75"
type input "1.02"
click at [378, 101] on input "13.75" at bounding box center [380, 101] width 28 height 11
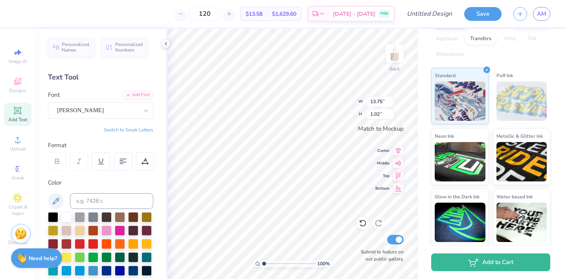
type input "1.54"
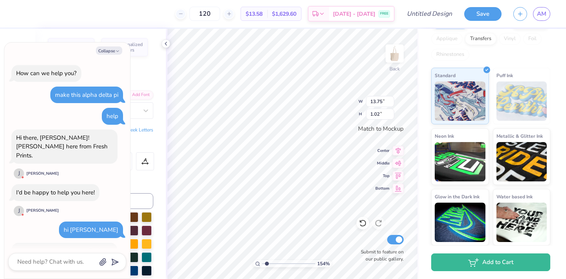
type textarea "x"
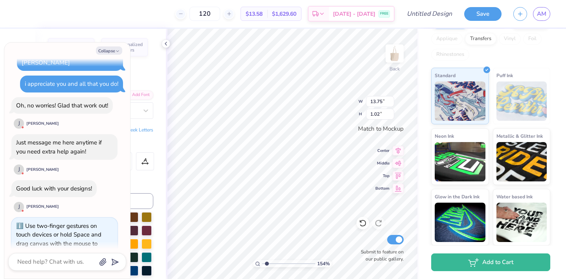
click at [266, 262] on input "range" at bounding box center [288, 263] width 53 height 7
drag, startPoint x: 265, startPoint y: 262, endPoint x: 264, endPoint y: 258, distance: 4.1
click at [264, 260] on input "range" at bounding box center [288, 263] width 53 height 7
drag, startPoint x: 264, startPoint y: 264, endPoint x: 262, endPoint y: 261, distance: 4.2
type input "1.34"
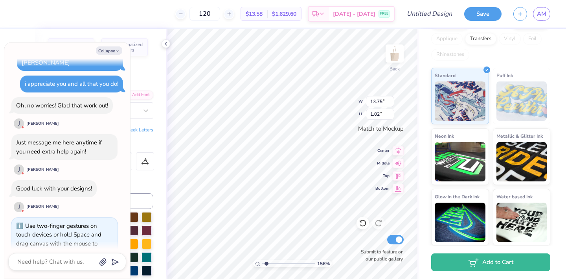
click at [266, 262] on input "range" at bounding box center [288, 263] width 53 height 7
click at [378, 115] on input "1.02" at bounding box center [380, 113] width 28 height 11
click at [380, 115] on input "1.02" at bounding box center [380, 113] width 28 height 11
type input "1"
type input ".5"
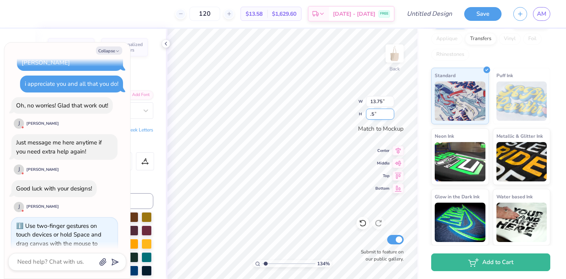
type textarea "x"
type input "6.74"
type input "0.50"
type textarea "x"
